Goal: Find specific page/section: Find specific page/section

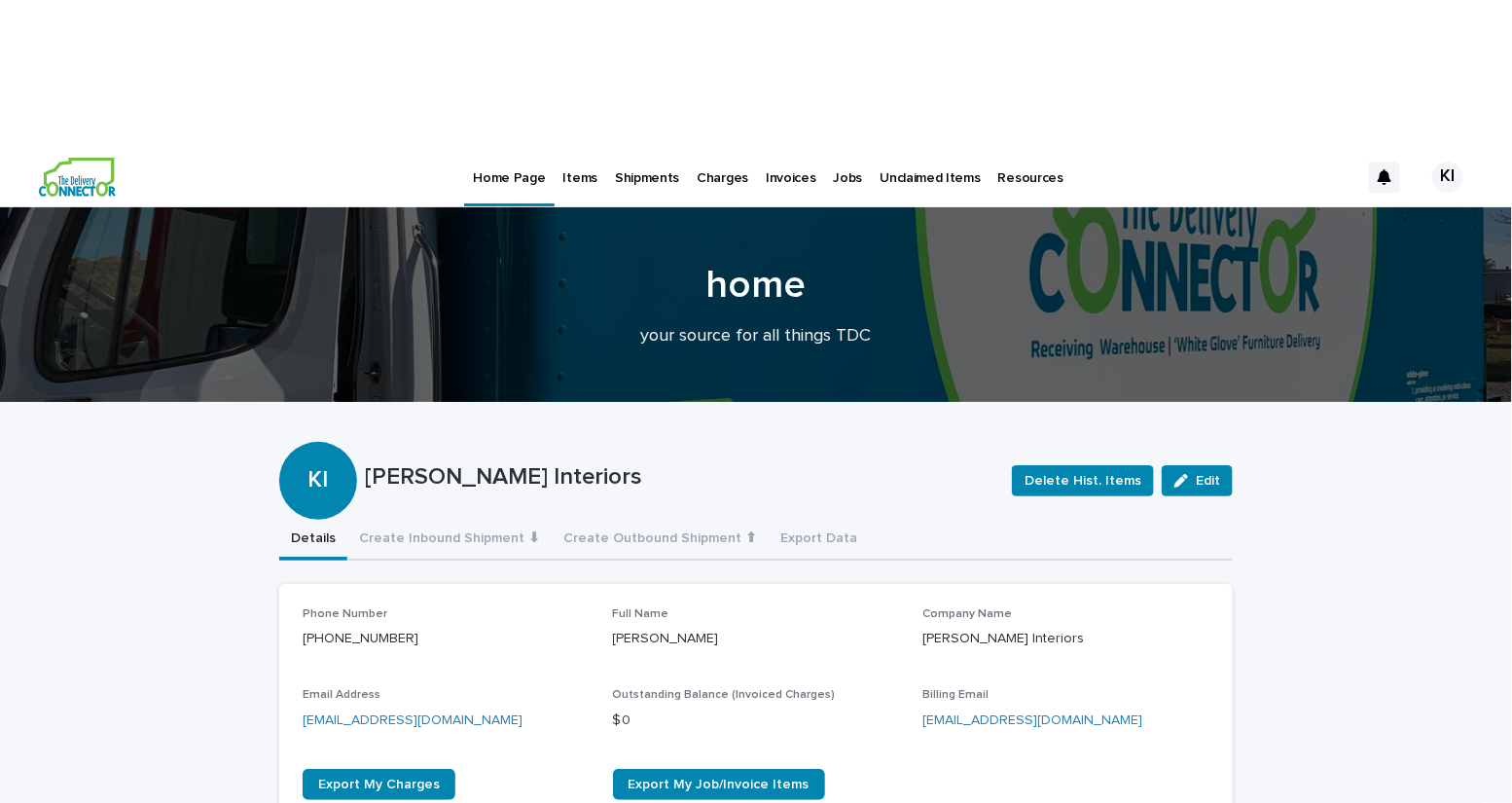
click at [625, 146] on p "Shipments" at bounding box center [646, 167] width 64 height 41
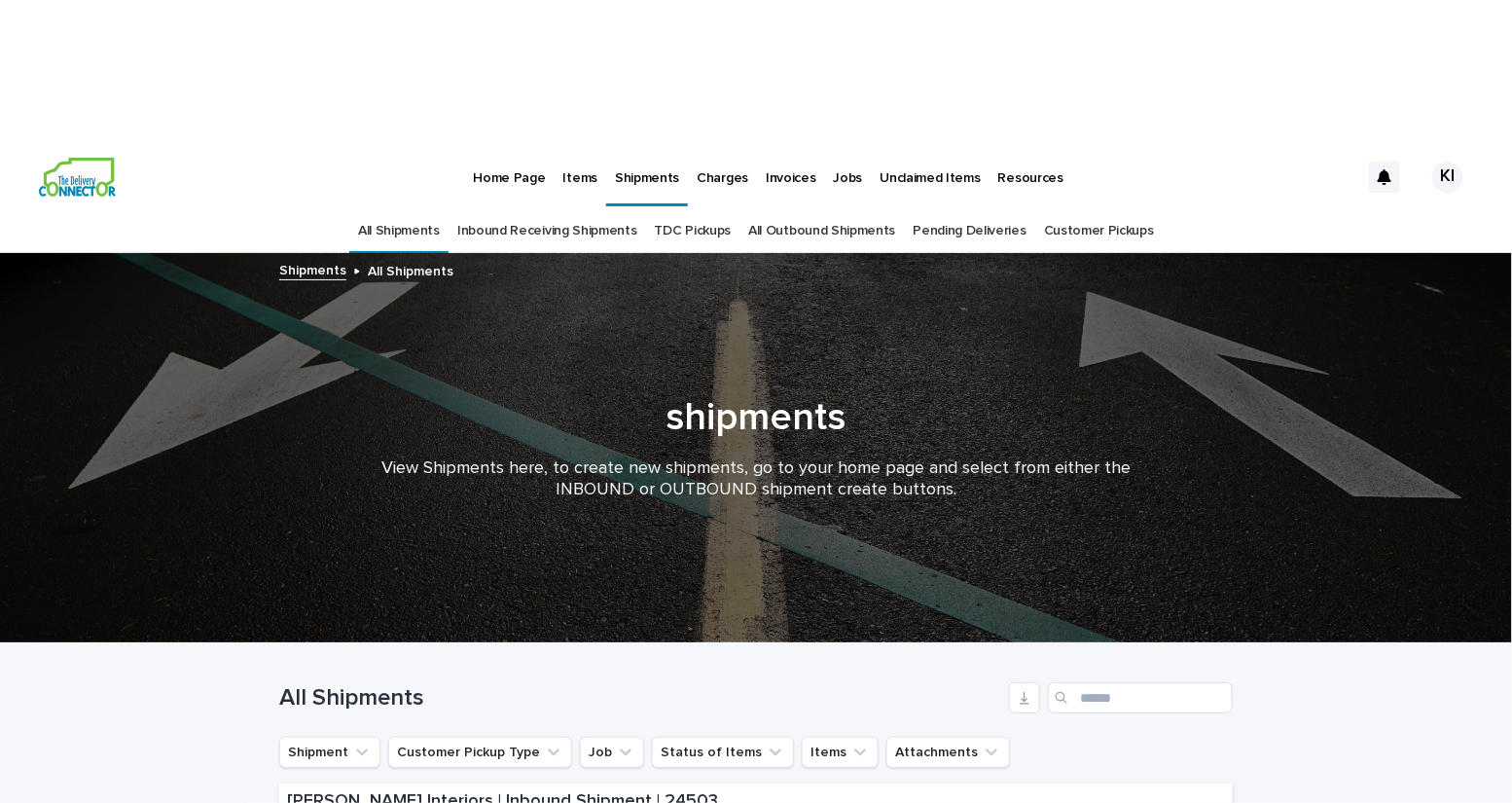
click at [938, 208] on link "Pending Deliveries" at bounding box center [969, 231] width 113 height 46
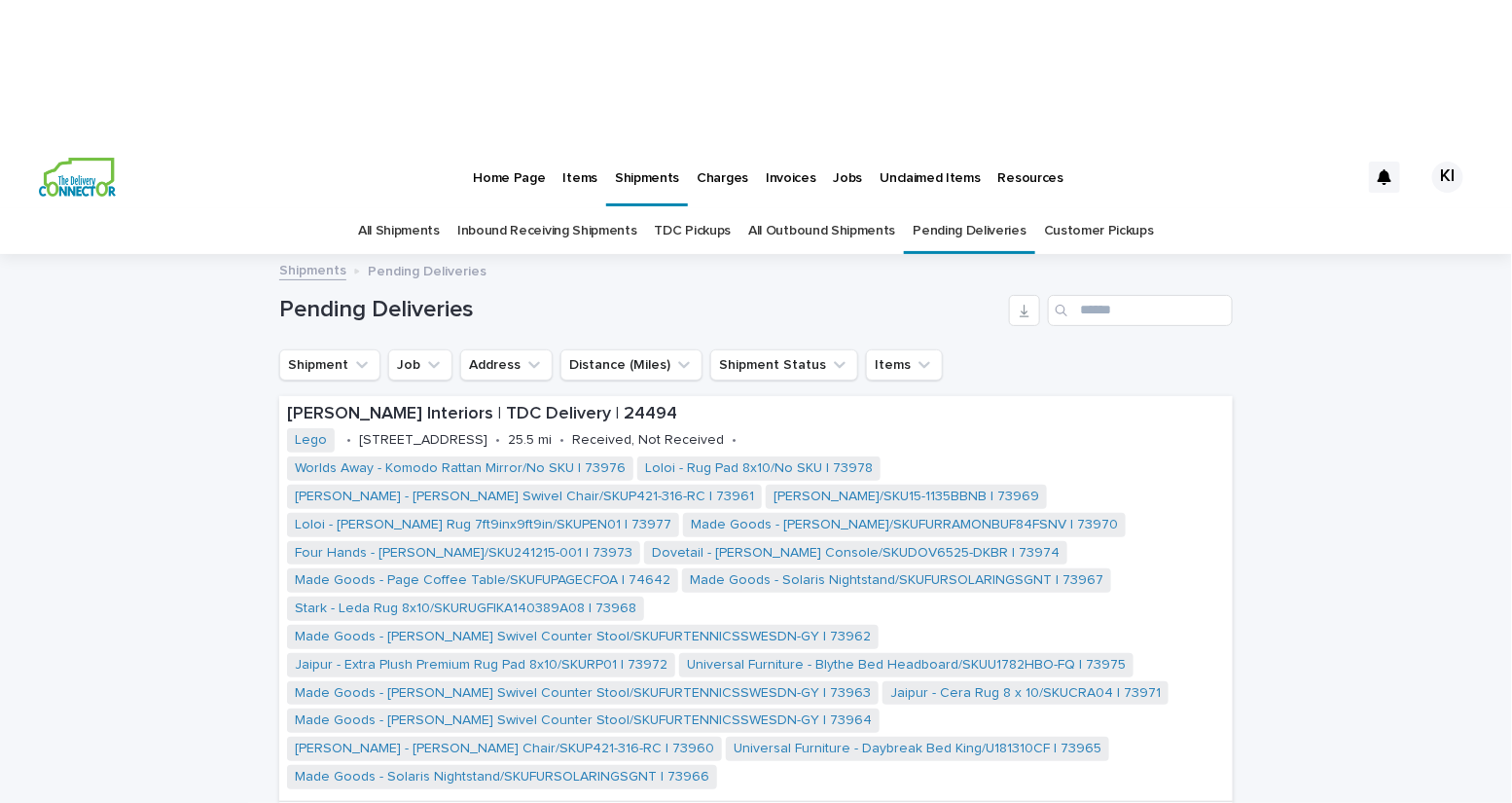
click at [586, 146] on p "Items" at bounding box center [580, 167] width 34 height 41
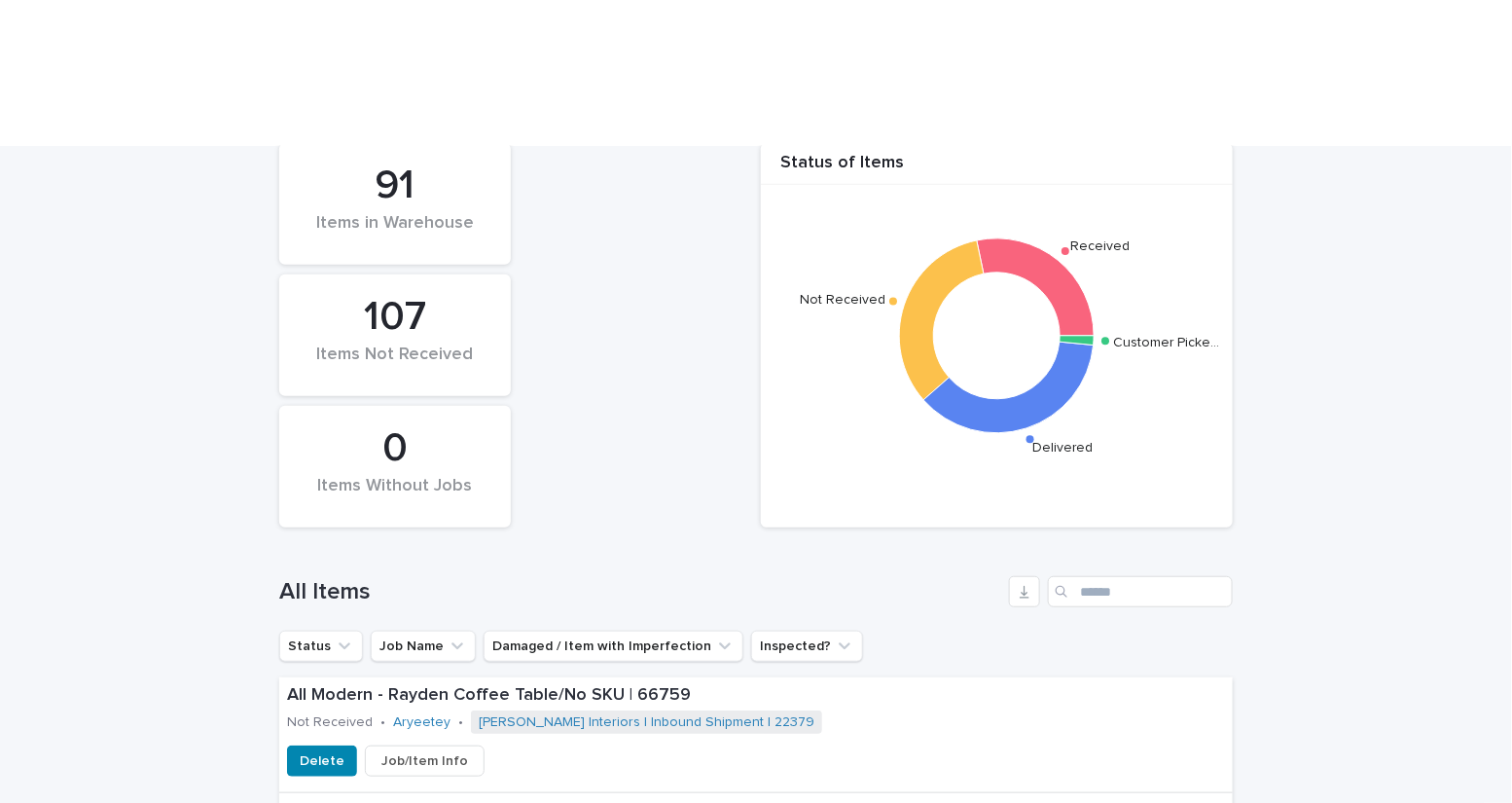
scroll to position [429, 0]
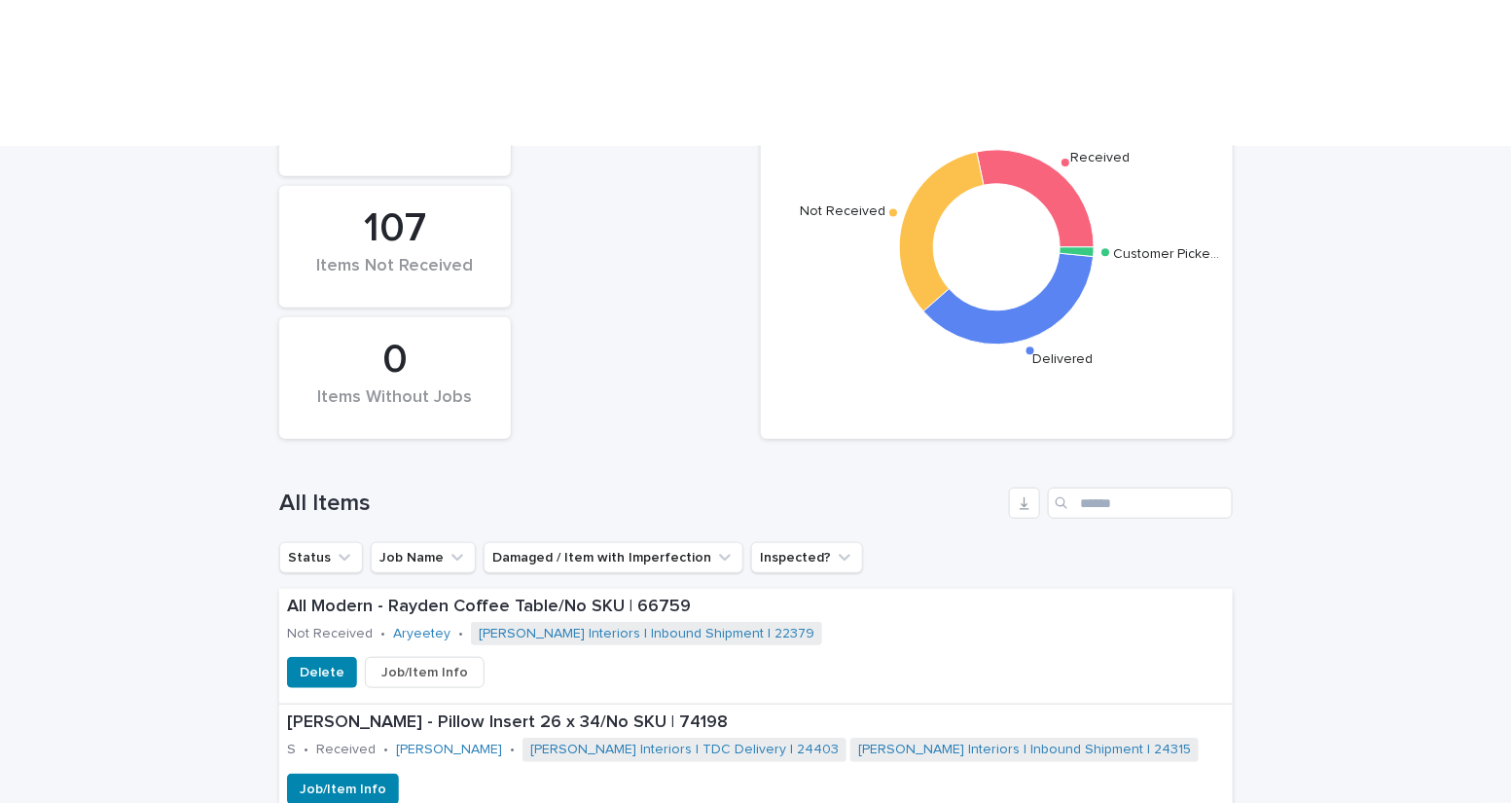
click at [1079, 488] on div "Search" at bounding box center [1064, 503] width 31 height 31
click at [1095, 488] on input "Search" at bounding box center [1141, 503] width 185 height 31
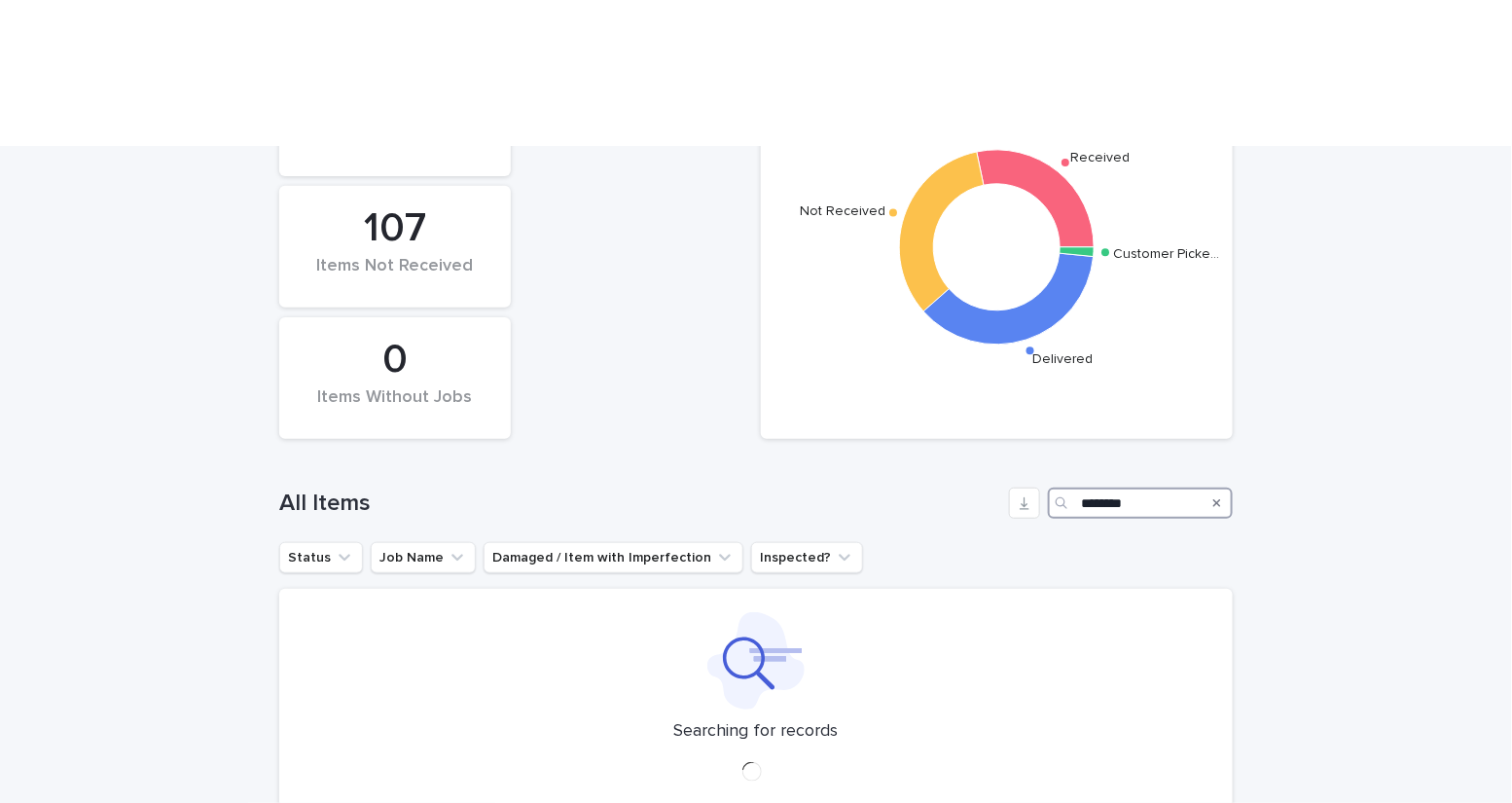
type input "********"
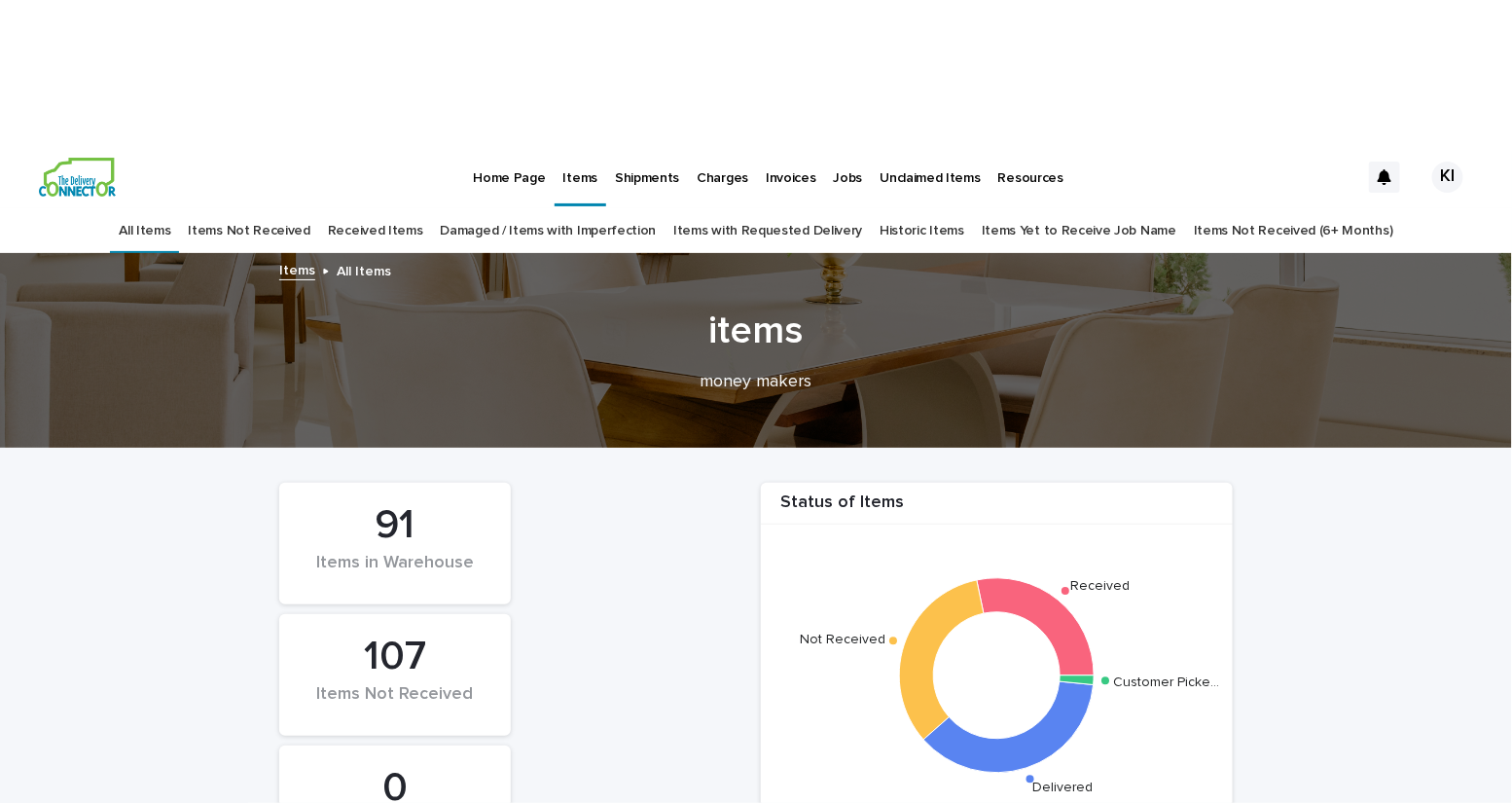
click at [557, 146] on div "Items" at bounding box center [581, 167] width 51 height 41
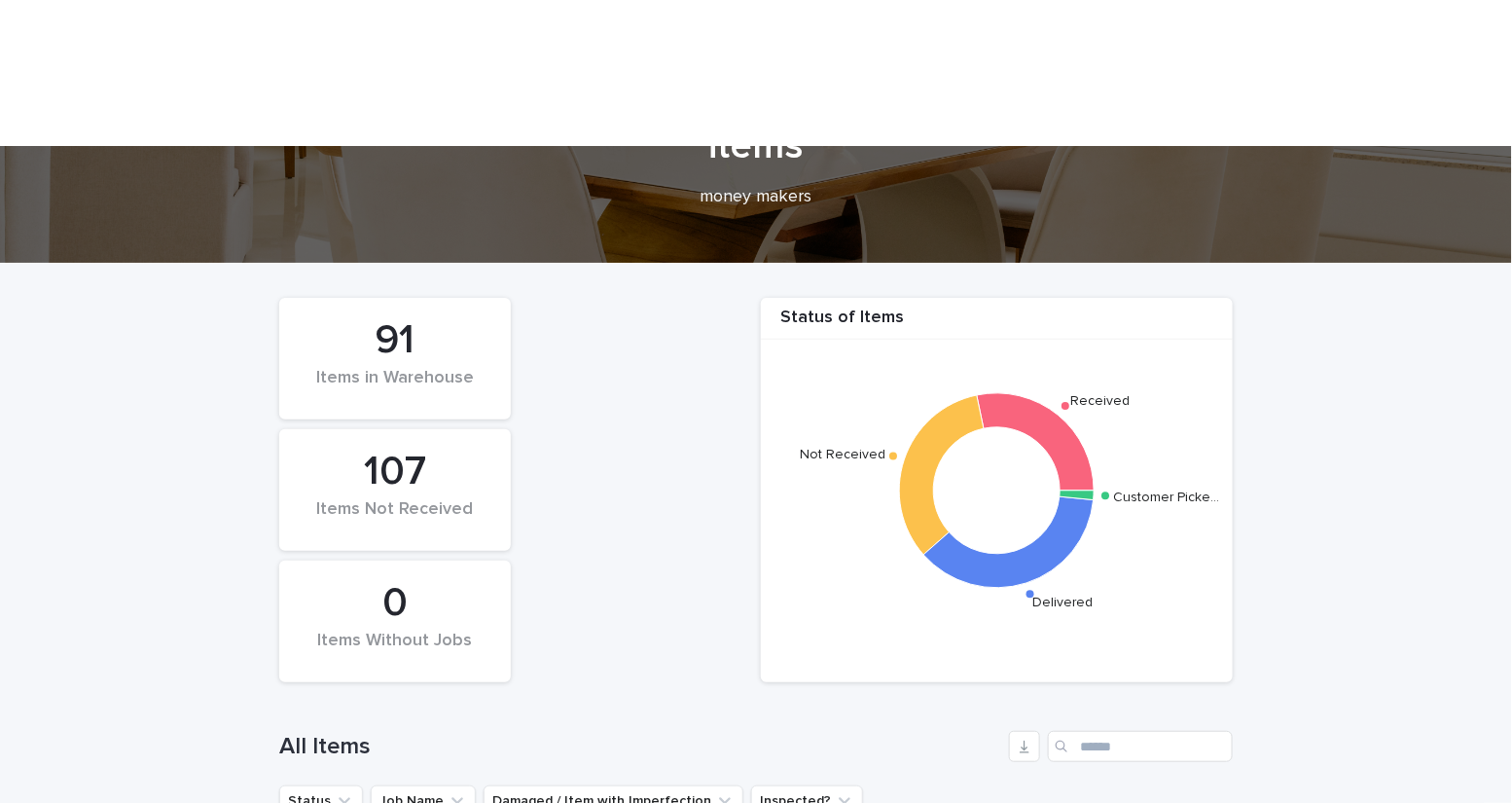
scroll to position [296, 0]
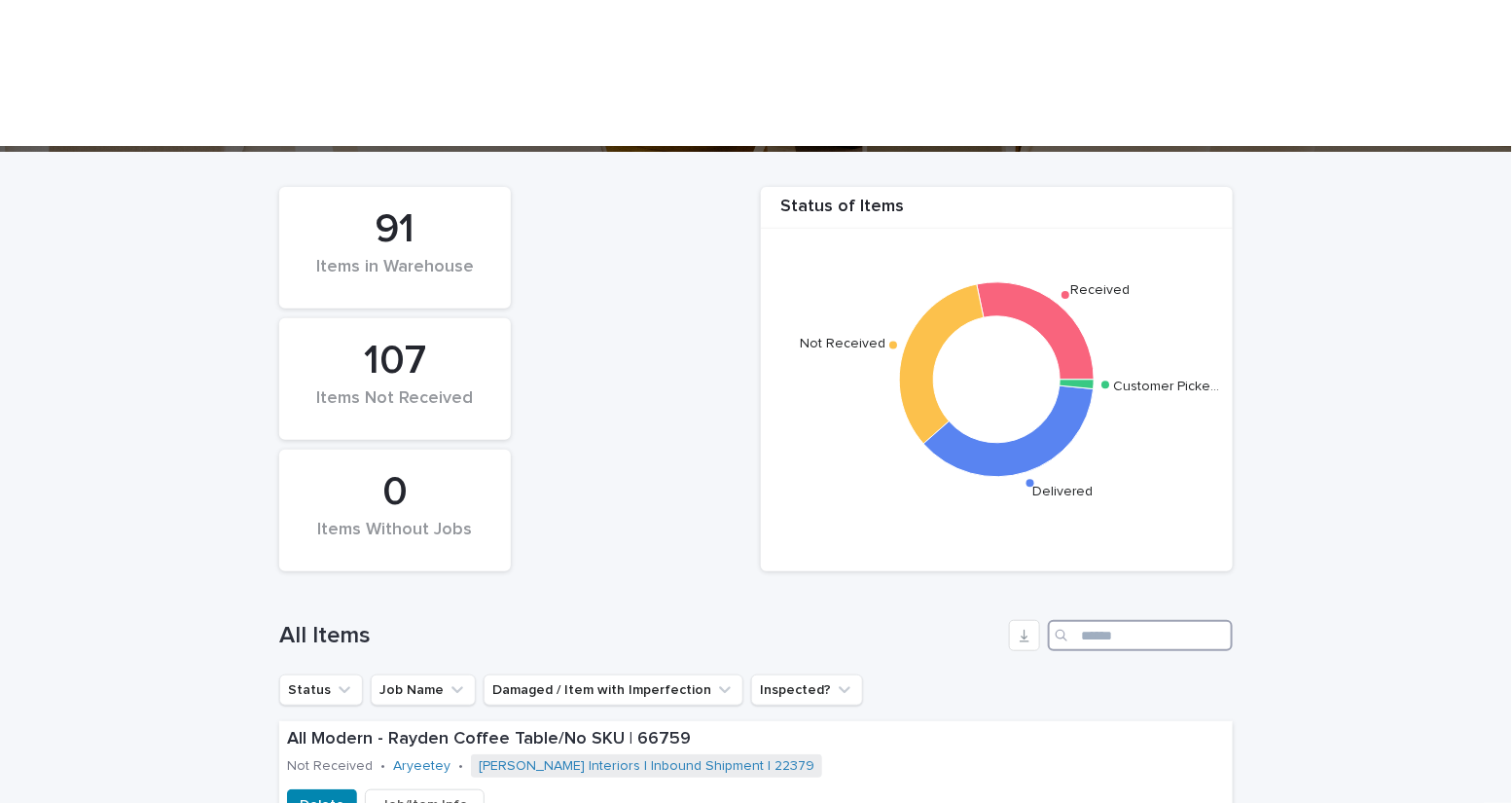
click at [1113, 620] on input "Search" at bounding box center [1141, 636] width 185 height 31
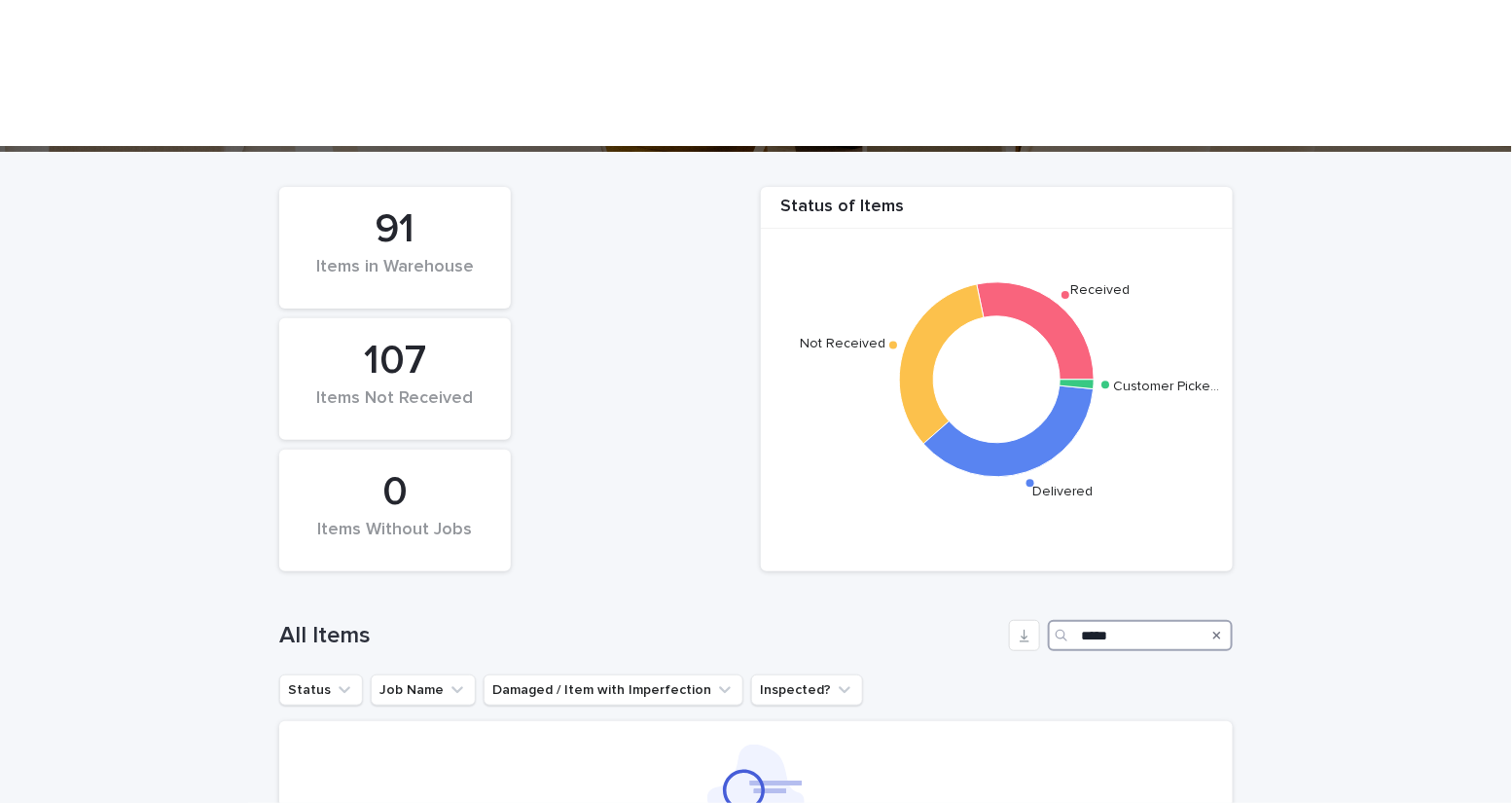
type input "*****"
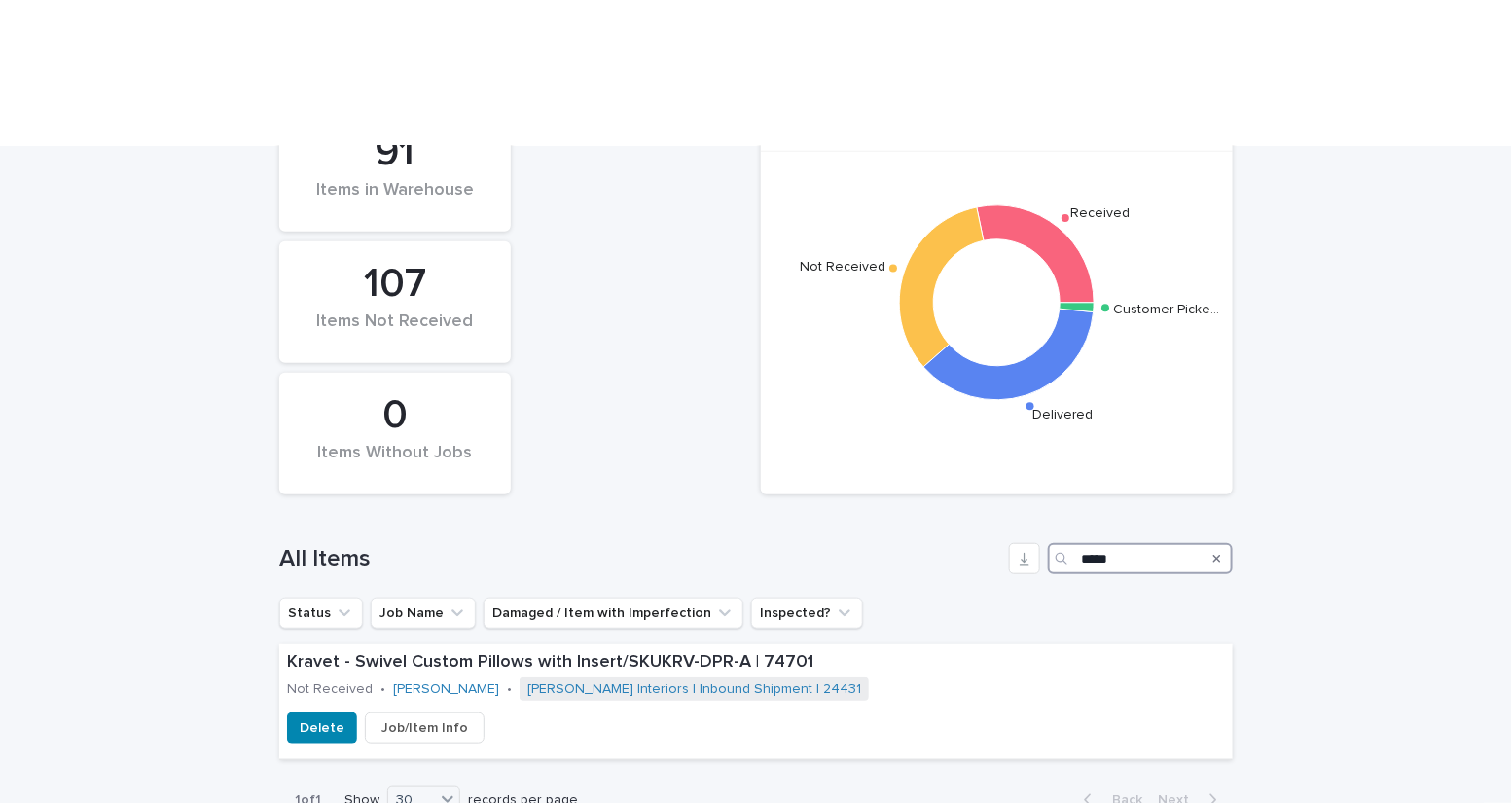
scroll to position [401, 0]
